Goal: Find specific page/section: Find specific page/section

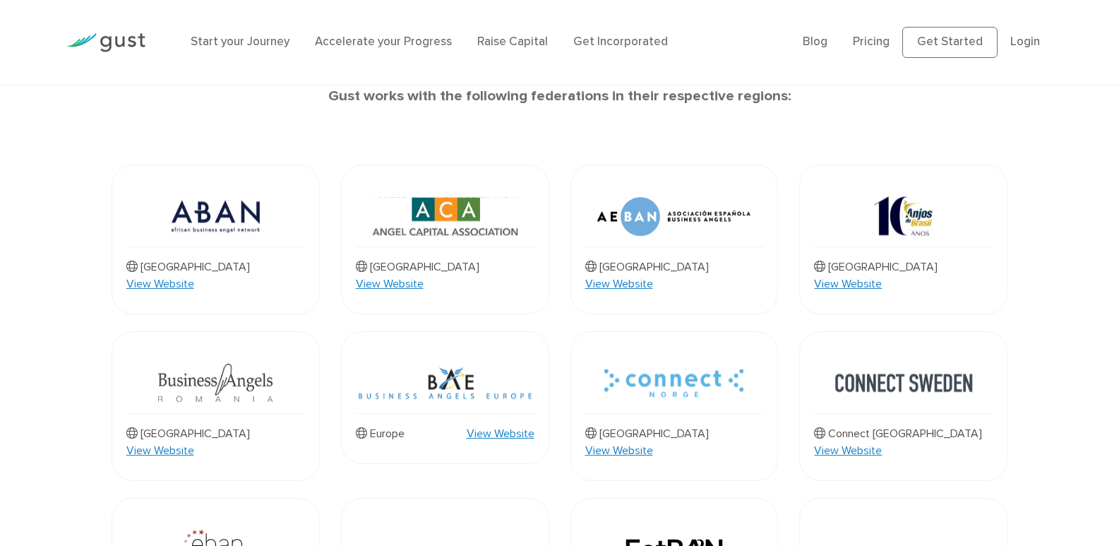
click at [215, 200] on img at bounding box center [216, 216] width 88 height 60
click at [224, 221] on img at bounding box center [216, 216] width 88 height 60
click at [662, 222] on img at bounding box center [673, 216] width 153 height 60
click at [911, 222] on img at bounding box center [903, 216] width 60 height 60
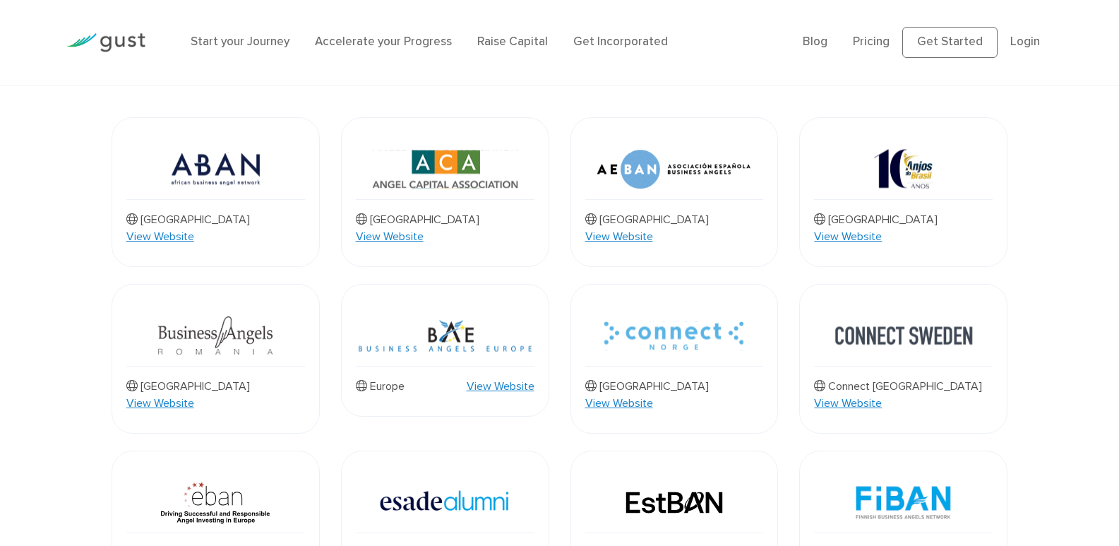
scroll to position [683, 0]
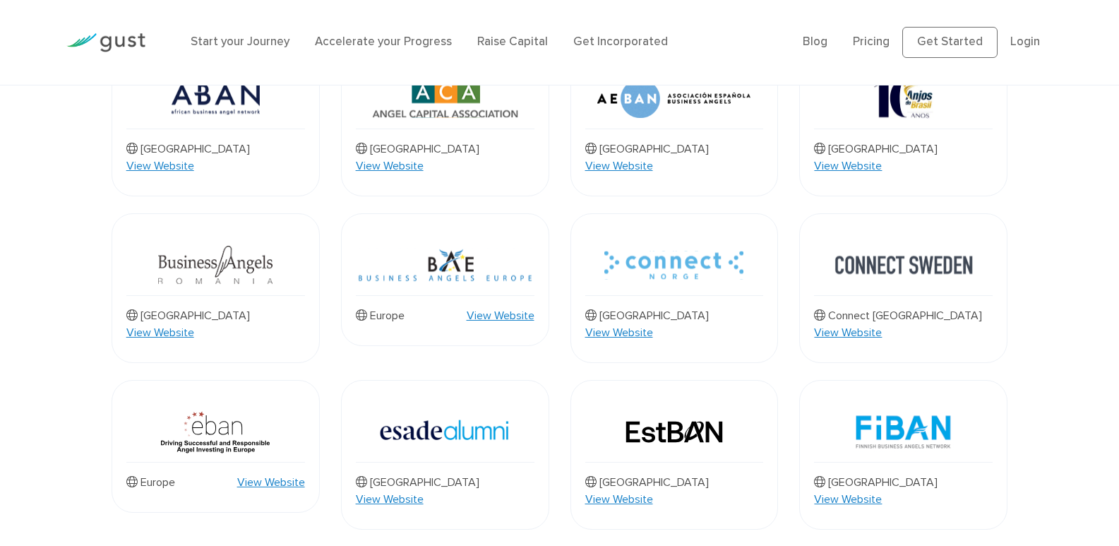
drag, startPoint x: 174, startPoint y: 233, endPoint x: 467, endPoint y: 233, distance: 293.7
click at [174, 235] on img at bounding box center [215, 265] width 114 height 60
click at [472, 235] on img at bounding box center [445, 265] width 179 height 60
click at [458, 246] on img at bounding box center [445, 265] width 179 height 60
drag, startPoint x: 704, startPoint y: 245, endPoint x: 782, endPoint y: 239, distance: 77.9
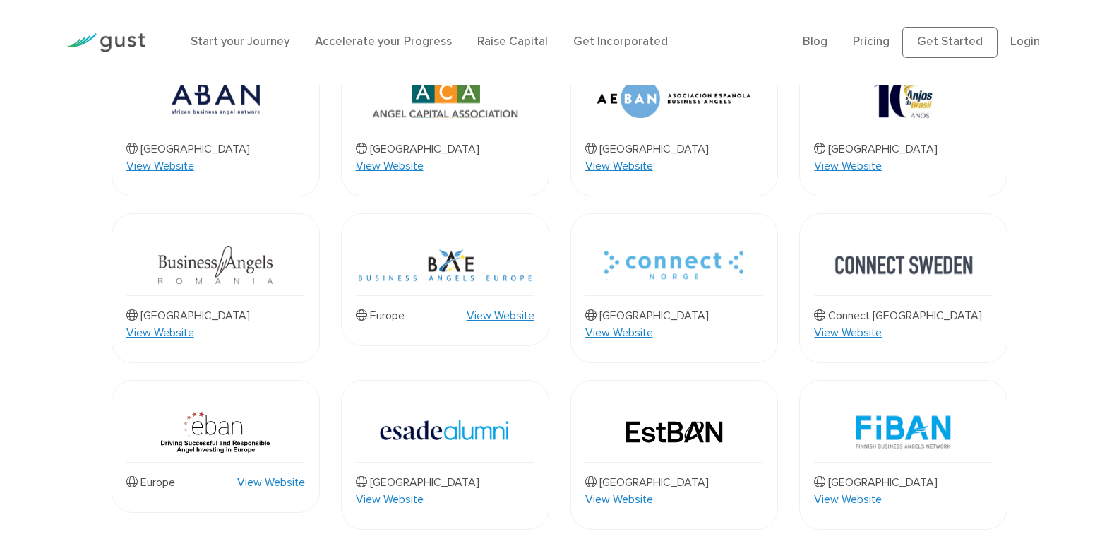
click at [705, 244] on img at bounding box center [673, 265] width 139 height 60
click at [1032, 264] on div "Gust works with the following federations in their respective regions: [GEOGRAP…" at bounding box center [559, 521] width 1119 height 1108
click at [970, 262] on img at bounding box center [904, 265] width 140 height 60
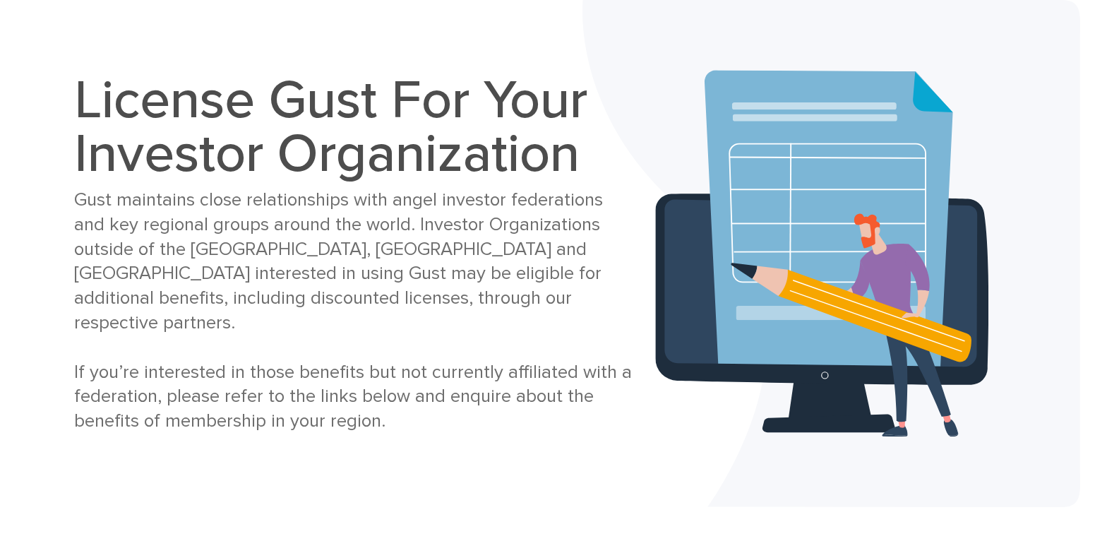
scroll to position [0, 0]
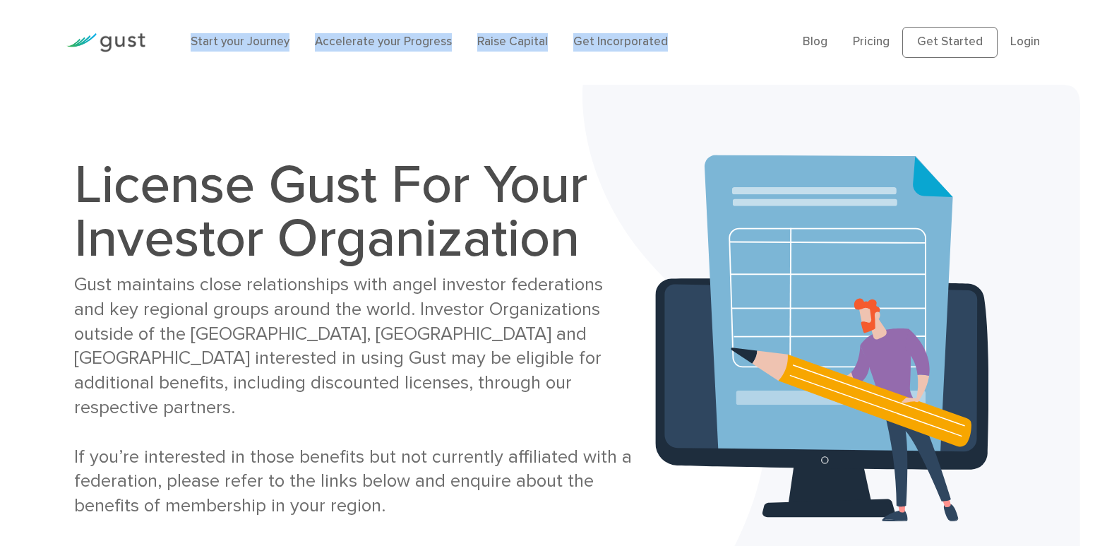
drag, startPoint x: 186, startPoint y: 42, endPoint x: 701, endPoint y: 35, distance: 514.8
click at [701, 35] on div "Start your Journey Accelerate your Progress Raise Capital Get Incorporated" at bounding box center [486, 42] width 612 height 47
click at [785, 106] on img at bounding box center [832, 338] width 498 height 507
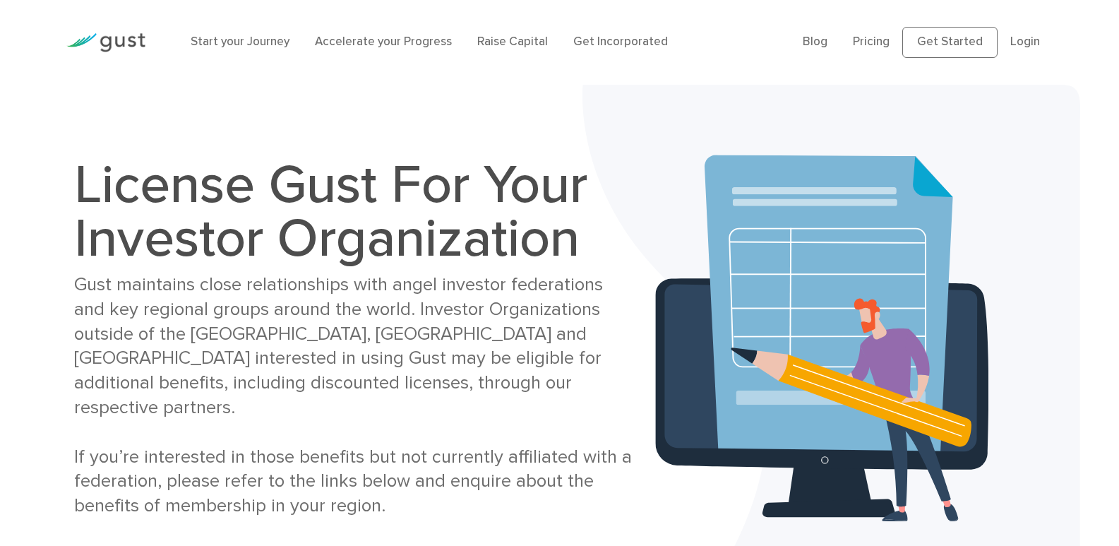
click at [422, 122] on div "License Gust For Your Investor Organization Gust maintains close relationships …" at bounding box center [560, 338] width 993 height 436
